Goal: Check status: Check status

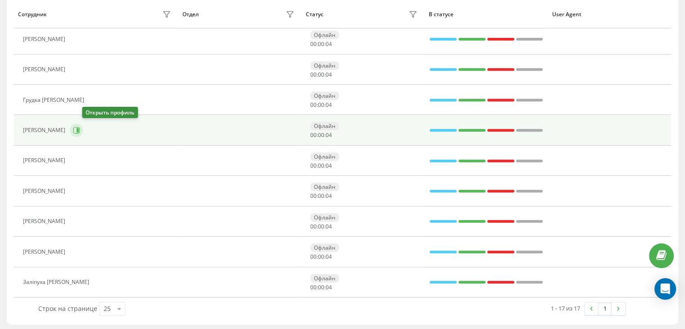
click at [83, 132] on button at bounding box center [77, 130] width 14 height 14
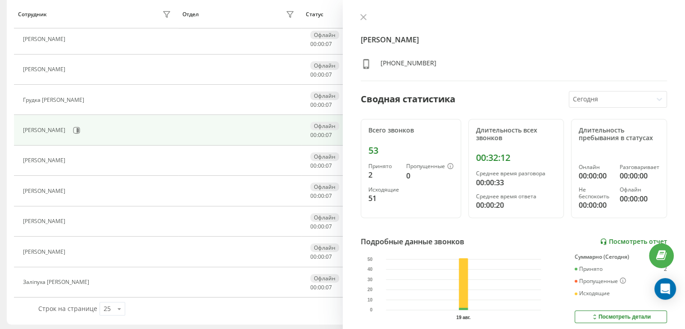
click at [623, 238] on link "Посмотреть отчет" at bounding box center [633, 242] width 67 height 8
click at [363, 18] on icon at bounding box center [362, 16] width 5 height 5
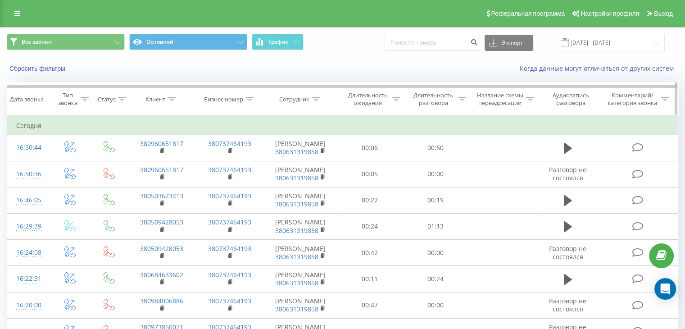
drag, startPoint x: 0, startPoint y: 0, endPoint x: 460, endPoint y: 100, distance: 471.2
click at [459, 98] on icon at bounding box center [462, 99] width 8 height 5
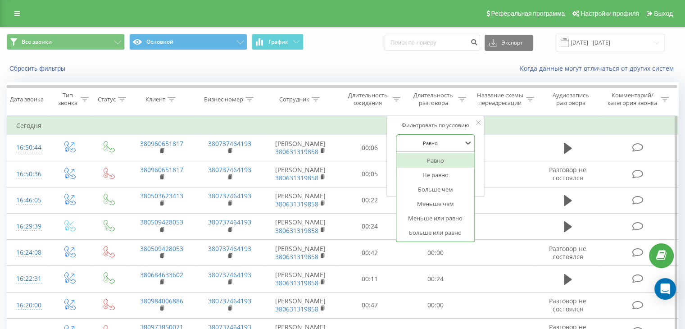
click at [452, 137] on div "Равно" at bounding box center [430, 143] width 66 height 14
click at [434, 229] on div "Больше или равно" at bounding box center [435, 232] width 78 height 14
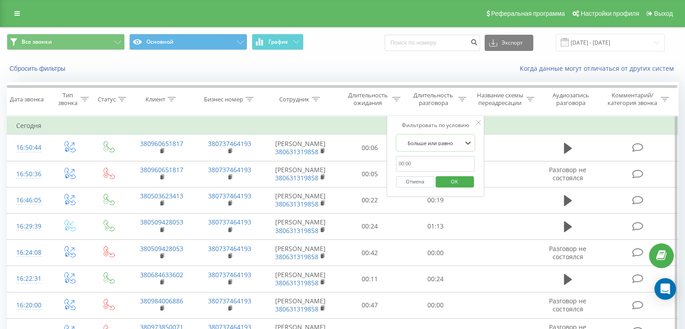
click at [422, 168] on input "text" at bounding box center [435, 164] width 79 height 16
type input "00:59"
click at [451, 180] on span "OK" at bounding box center [454, 181] width 25 height 14
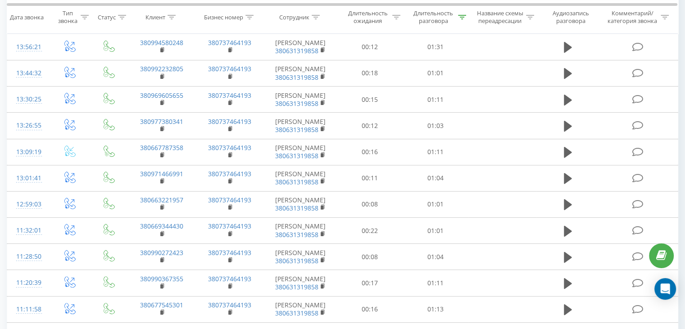
scroll to position [467, 0]
